Goal: Information Seeking & Learning: Learn about a topic

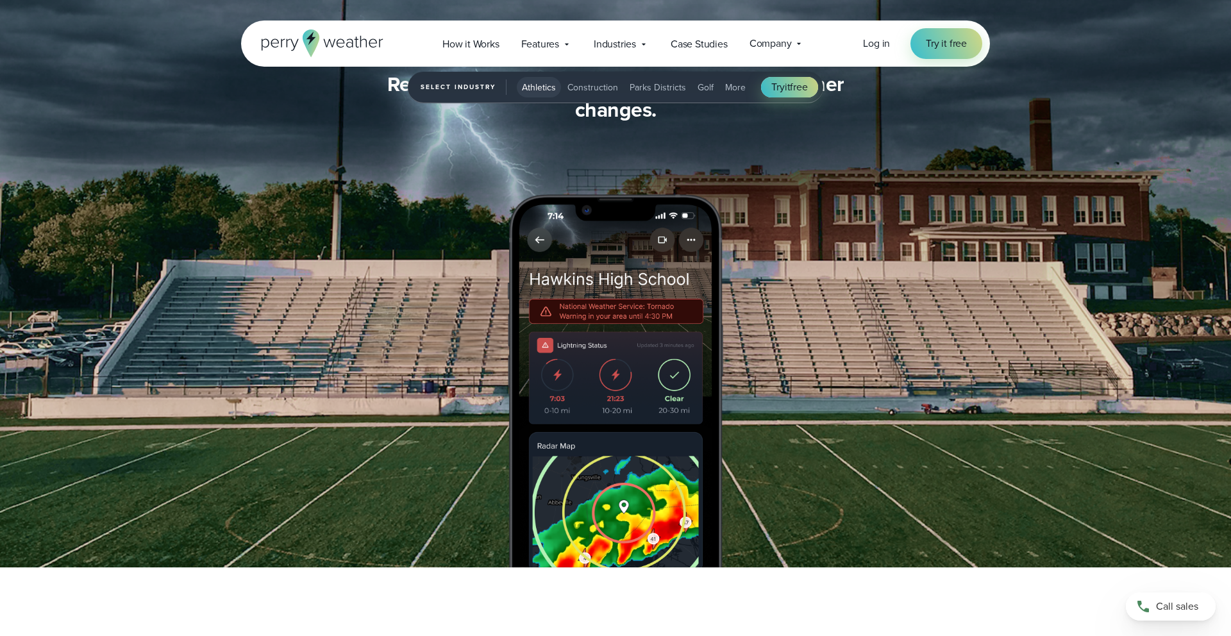
scroll to position [1774, 0]
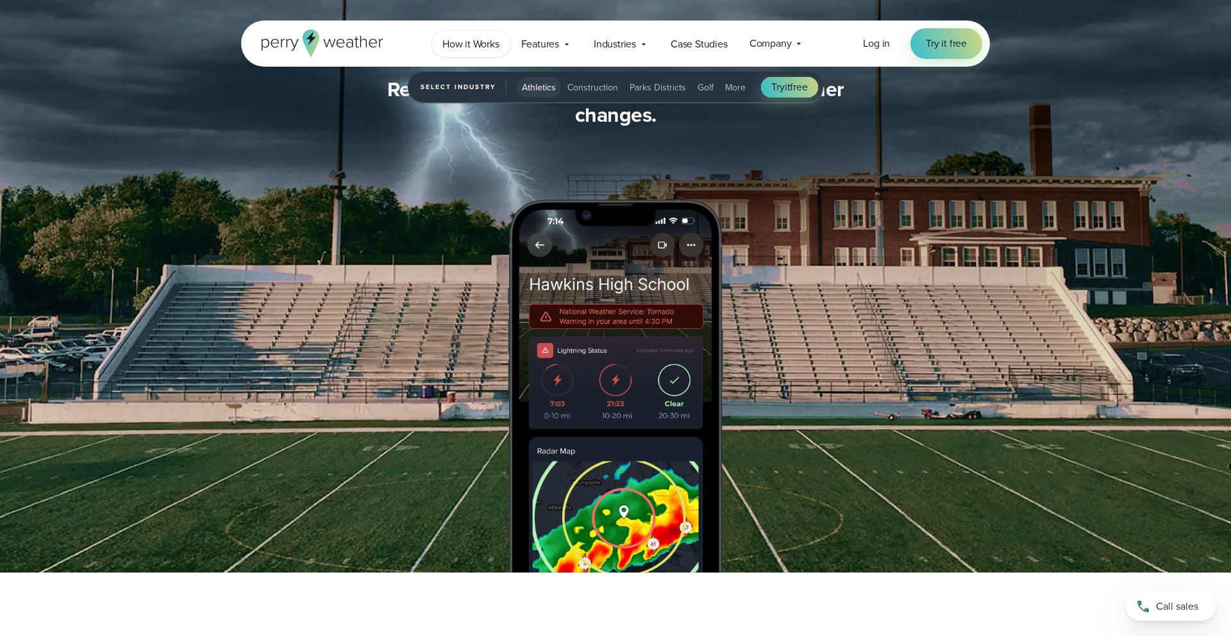
click at [482, 49] on span "How it Works" at bounding box center [470, 44] width 57 height 15
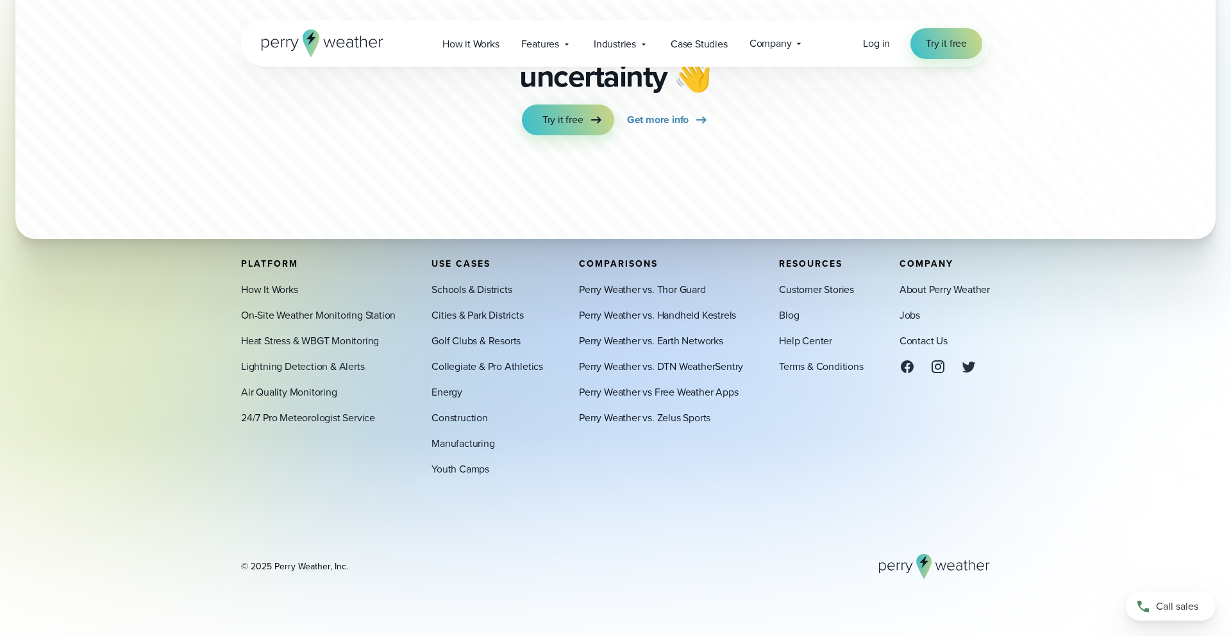
scroll to position [3547, 0]
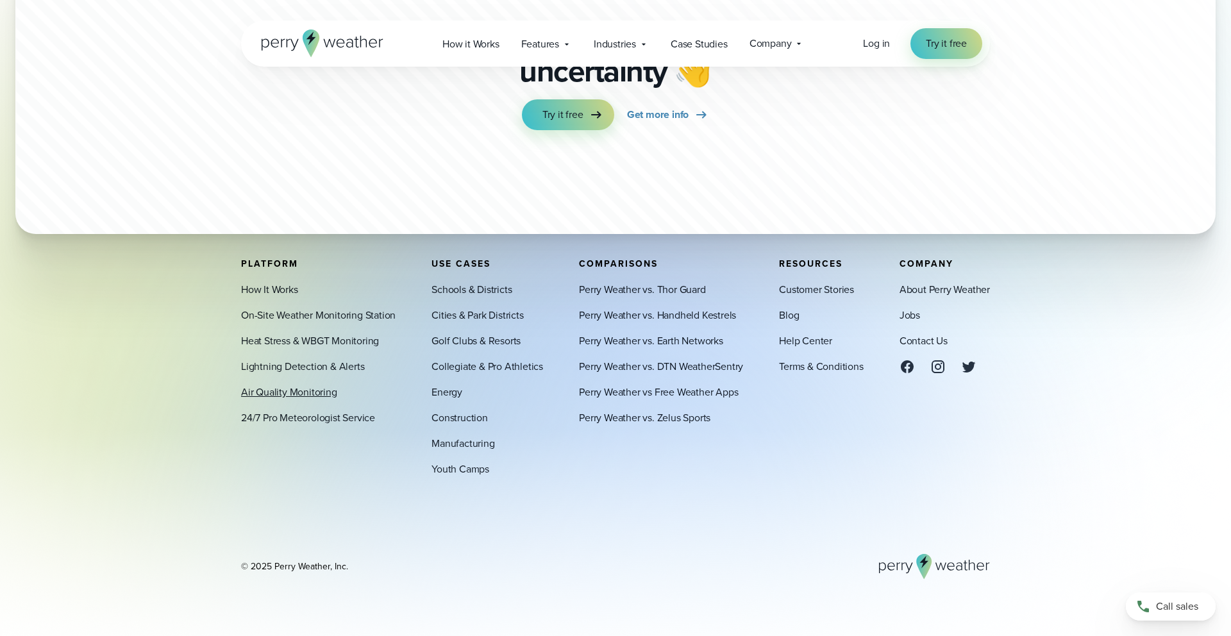
click at [313, 388] on link "Air Quality Monitoring" at bounding box center [289, 392] width 96 height 15
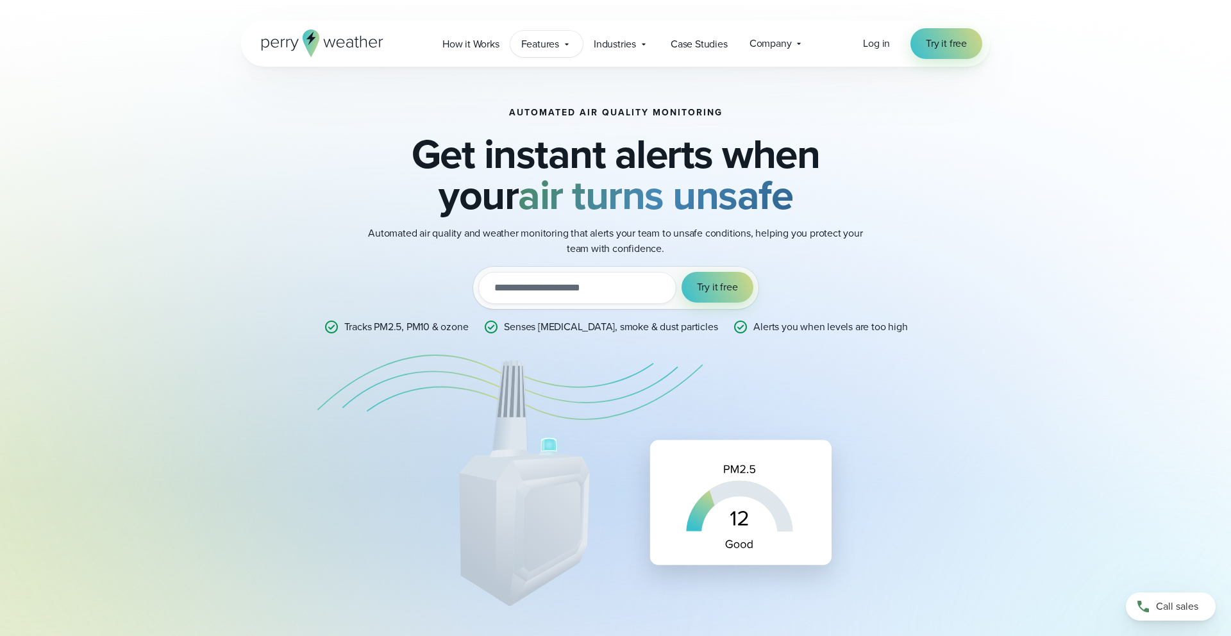
click at [528, 51] on div "Features Explore All Features Explore Perry Weather's on-site weather hardware …" at bounding box center [546, 44] width 72 height 26
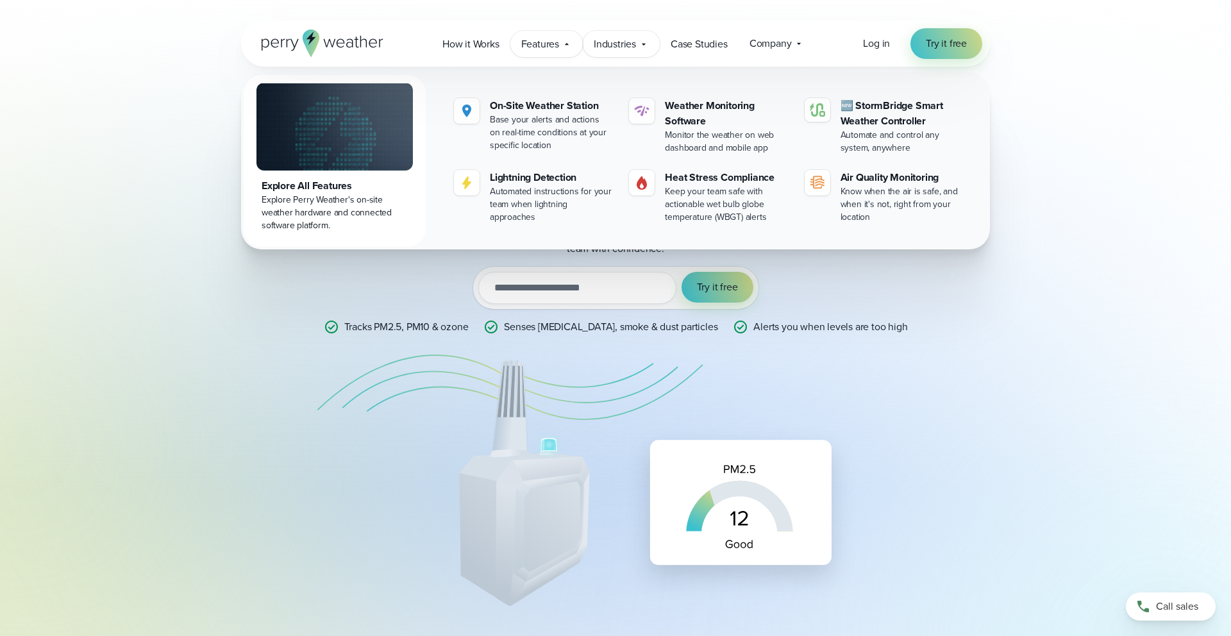
click at [624, 46] on span "Industries" at bounding box center [615, 44] width 42 height 15
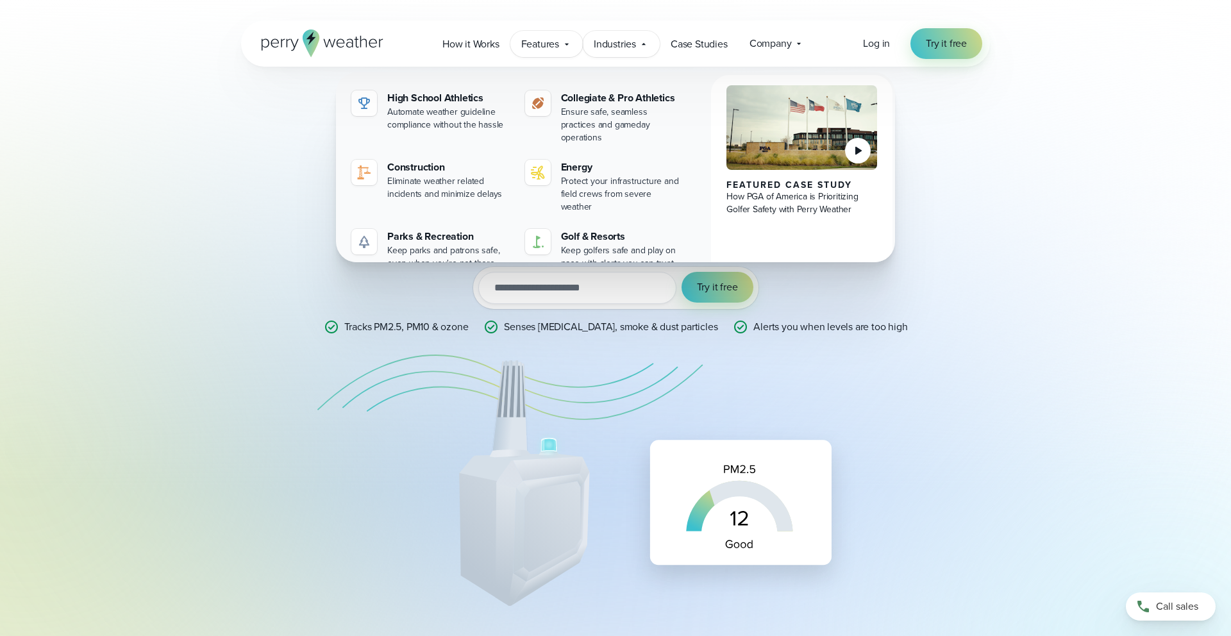
click at [560, 47] on div "Features Explore All Features Explore Perry Weather's on-site weather hardware …" at bounding box center [546, 44] width 72 height 26
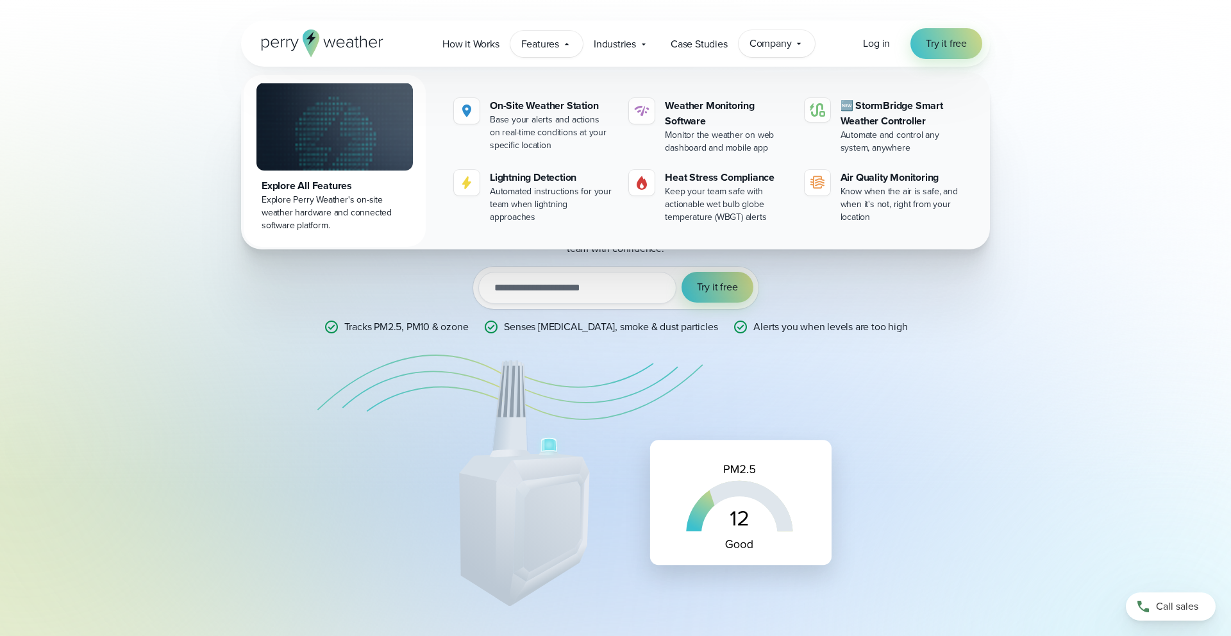
click at [787, 51] on div "Company Contact Us Reach out to us for sales or support questions" at bounding box center [776, 43] width 77 height 27
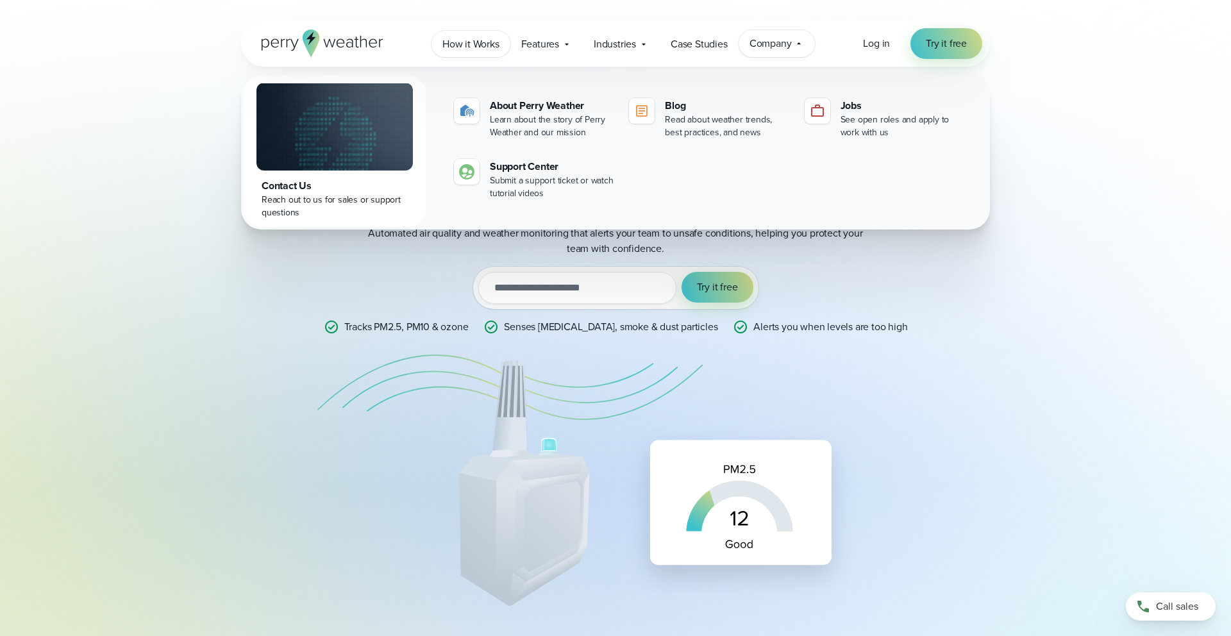
click at [453, 38] on span "How it Works" at bounding box center [470, 44] width 57 height 15
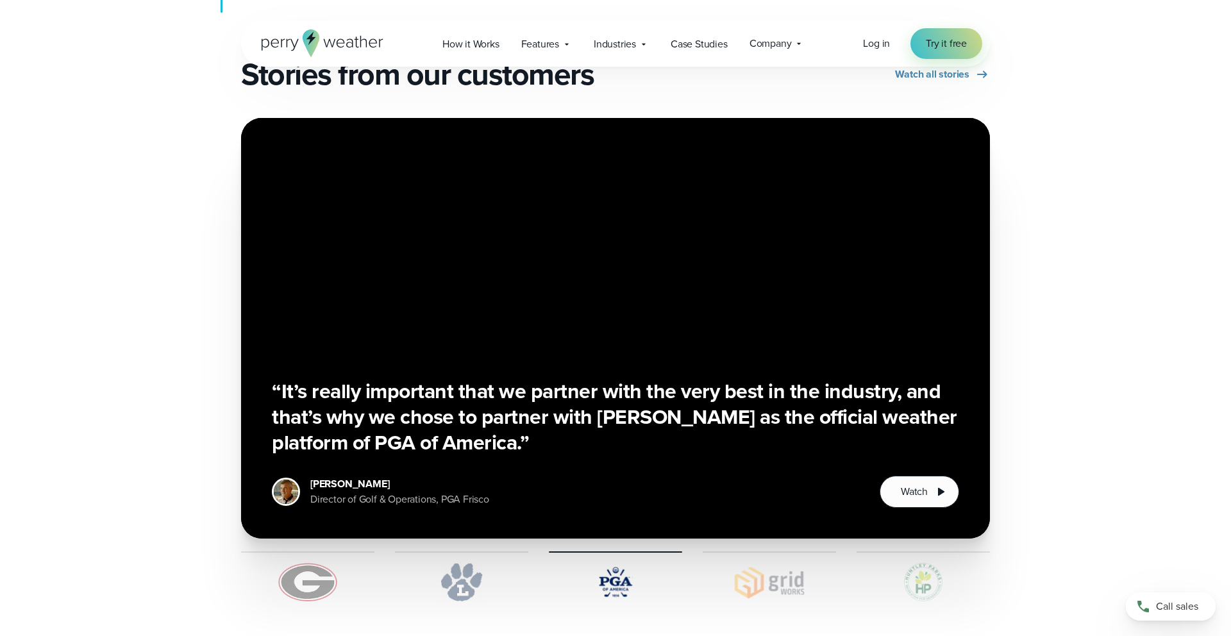
scroll to position [2228, 0]
